Goal: Task Accomplishment & Management: Manage account settings

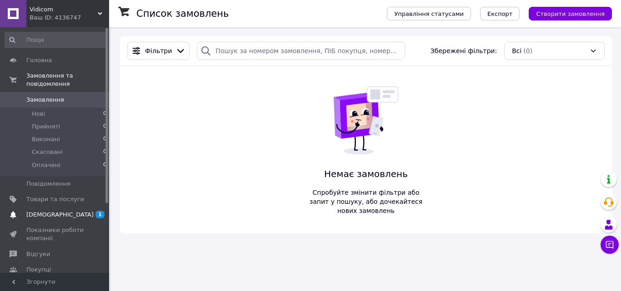
click at [50, 211] on span "[DEMOGRAPHIC_DATA]" at bounding box center [59, 215] width 67 height 8
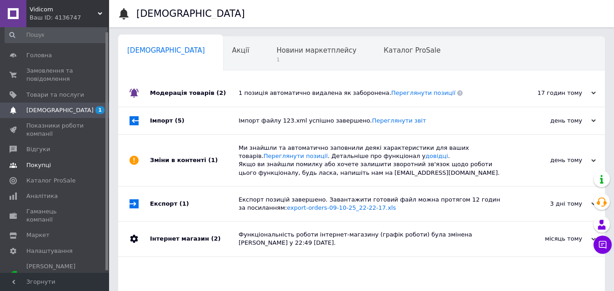
scroll to position [6, 0]
click at [70, 261] on span "[PERSON_NAME] та рахунки Prom мікс 10 000" at bounding box center [55, 273] width 58 height 25
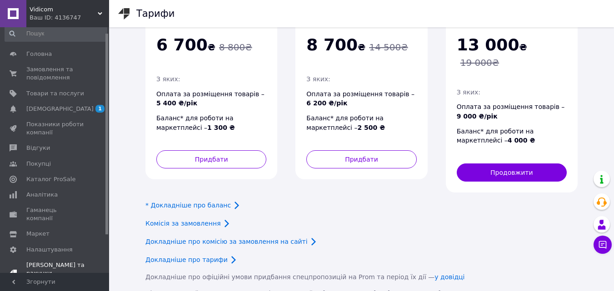
scroll to position [53, 0]
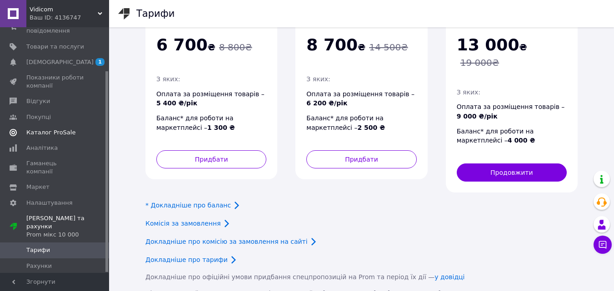
click at [60, 129] on span "Каталог ProSale" at bounding box center [50, 133] width 49 height 8
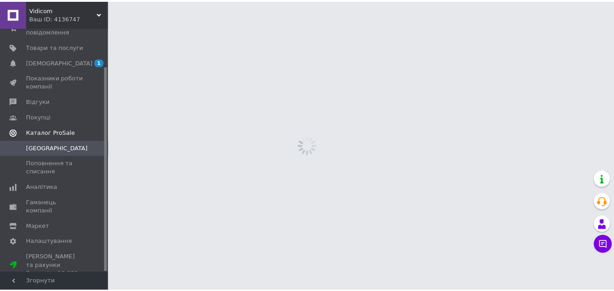
scroll to position [46, 0]
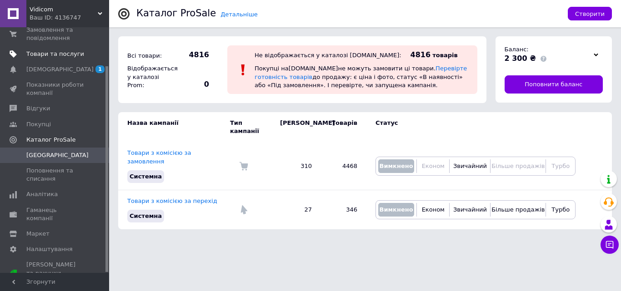
click at [57, 56] on span "Товари та послуги" at bounding box center [55, 54] width 58 height 8
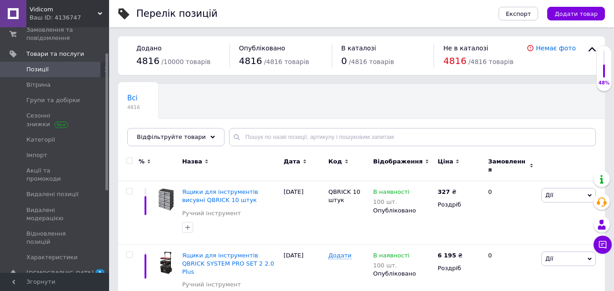
click at [534, 48] on icon at bounding box center [531, 48] width 6 height 6
click at [550, 48] on link "Немає фото" at bounding box center [556, 48] width 40 height 7
